Goal: Transaction & Acquisition: Purchase product/service

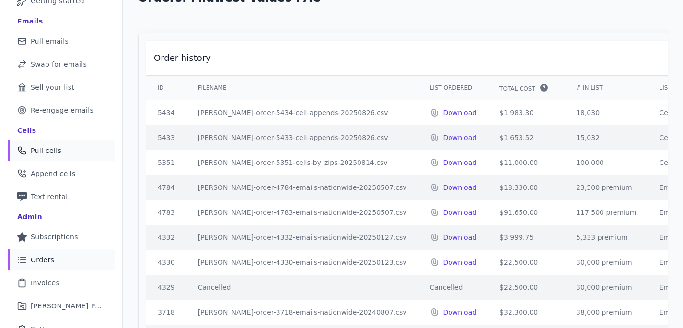
scroll to position [87, 0]
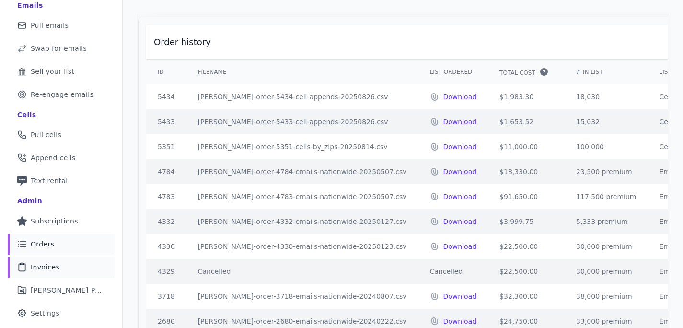
click at [47, 266] on span "Invoices" at bounding box center [45, 267] width 29 height 10
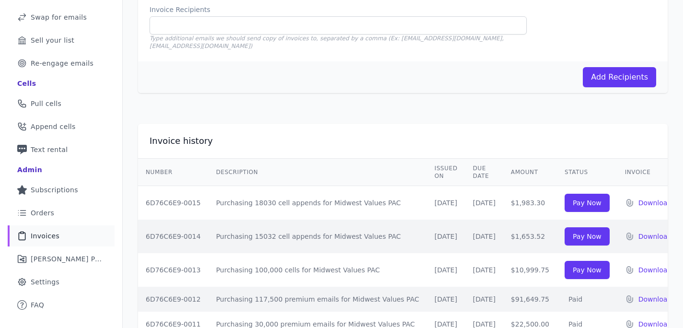
scroll to position [130, 0]
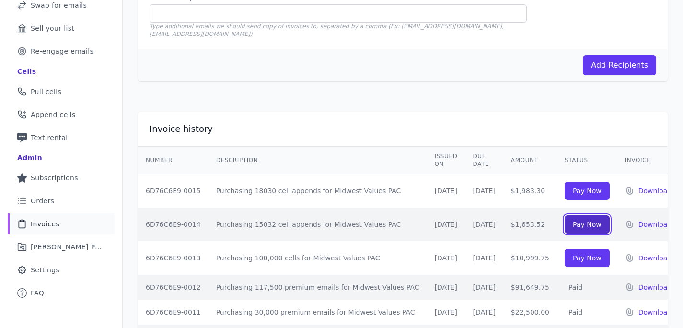
click at [580, 218] on input "Pay Now" at bounding box center [587, 224] width 45 height 18
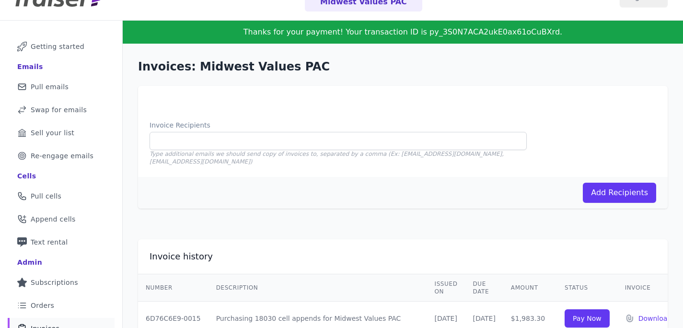
scroll to position [152, 0]
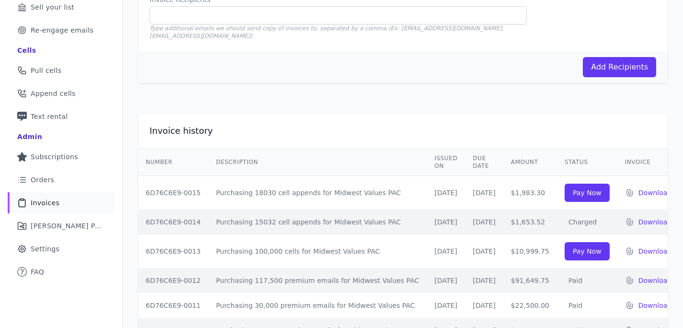
click at [546, 90] on div "Invoices: Midwest Values PAC Invoice Recipients Type additional emails we shoul…" at bounding box center [403, 8] width 561 height 180
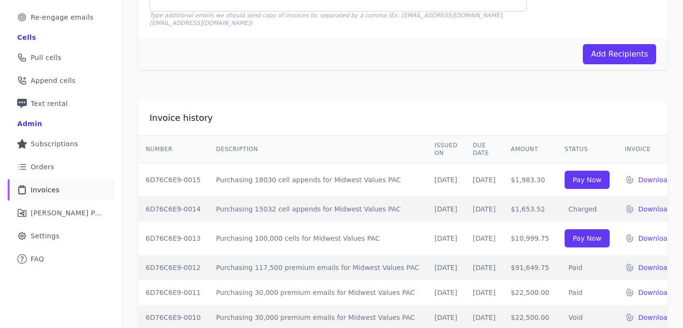
scroll to position [165, 0]
